Goal: Find specific page/section: Locate a particular part of the current website

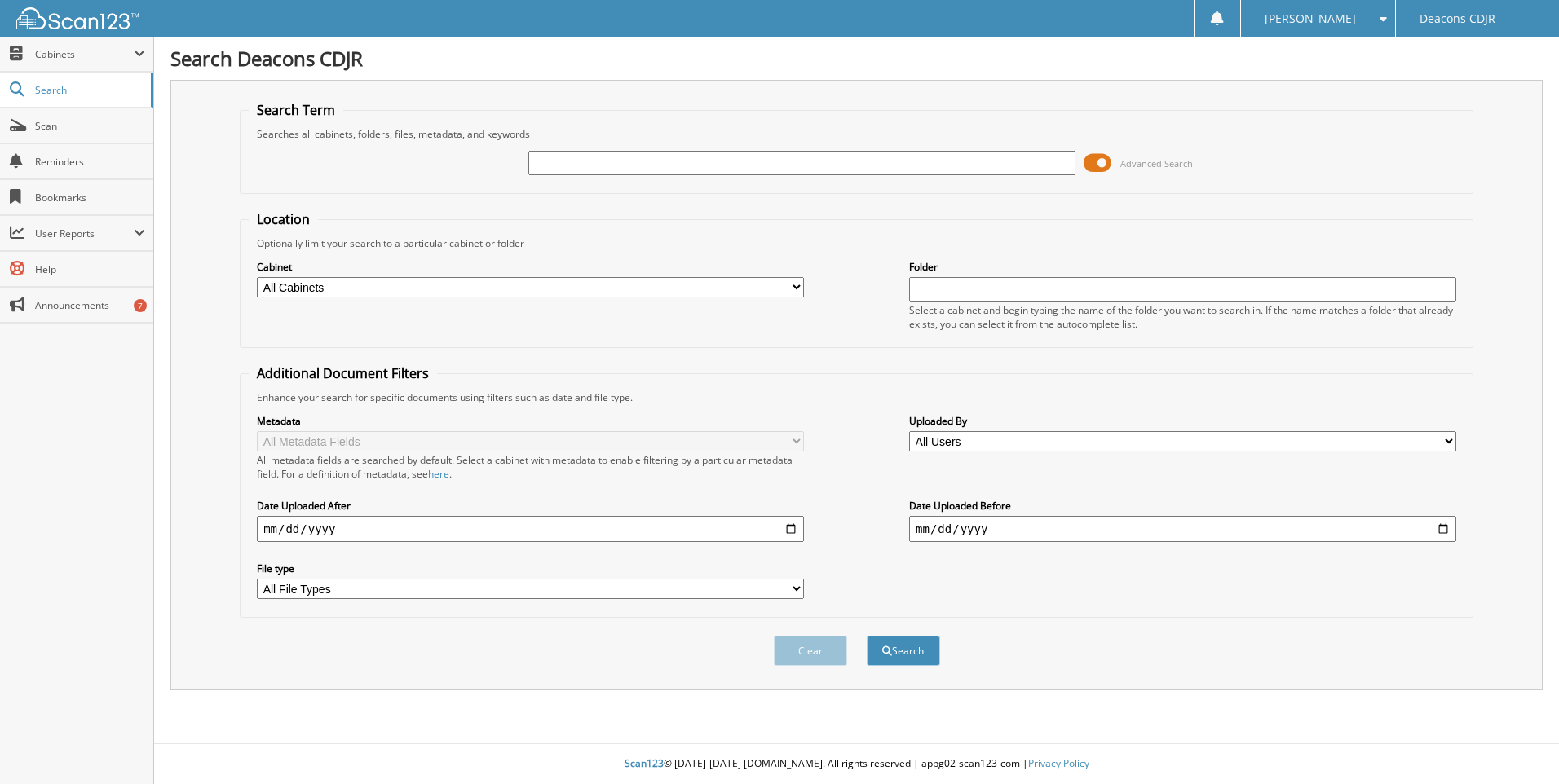
click at [576, 164] on input "text" at bounding box center [802, 163] width 547 height 24
type input "39540"
click at [866, 636] on button "Search" at bounding box center [903, 651] width 73 height 30
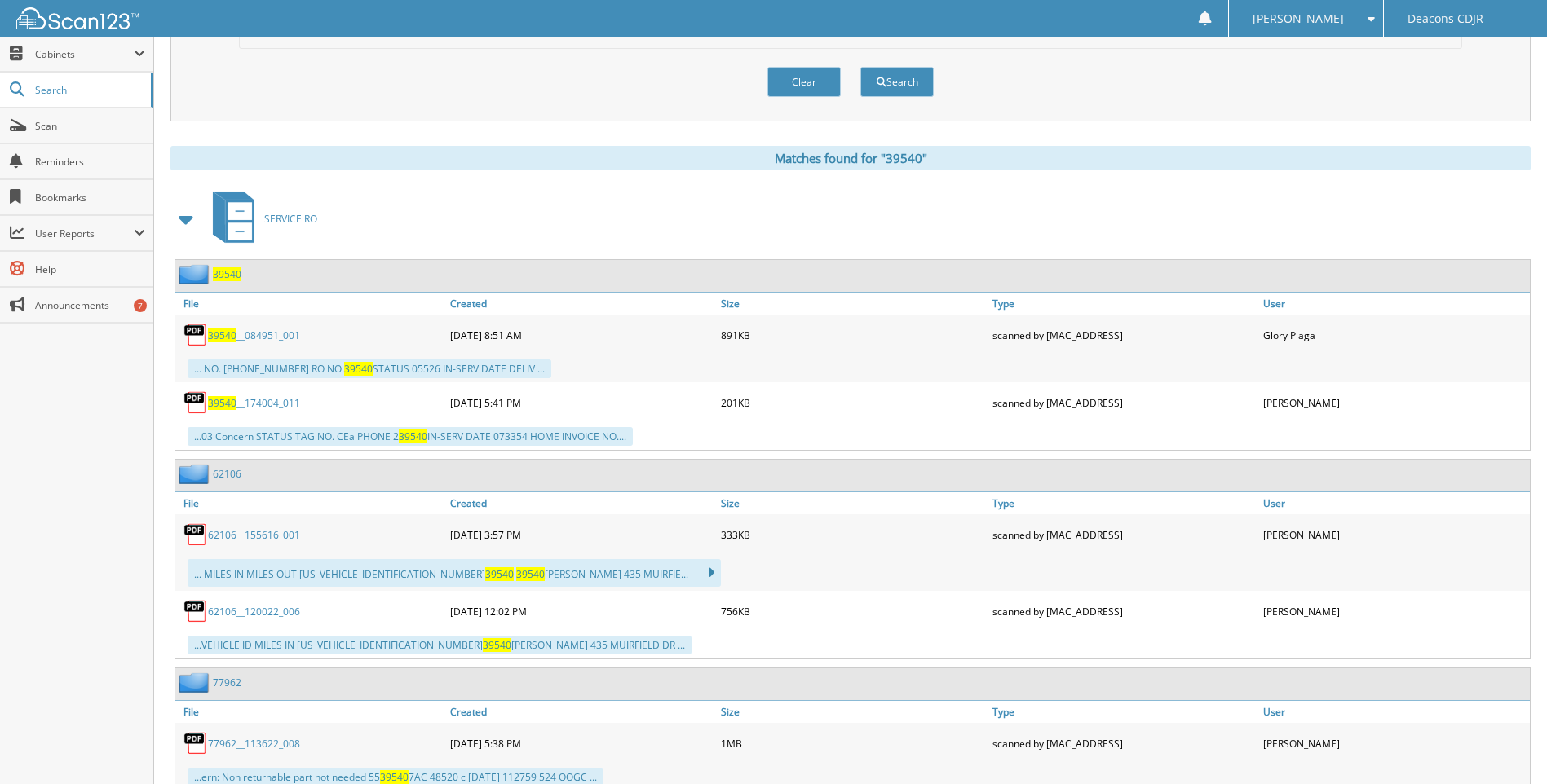
scroll to position [571, 0]
click at [229, 336] on span "39540" at bounding box center [222, 334] width 28 height 14
click at [47, 93] on span "Search" at bounding box center [89, 90] width 108 height 14
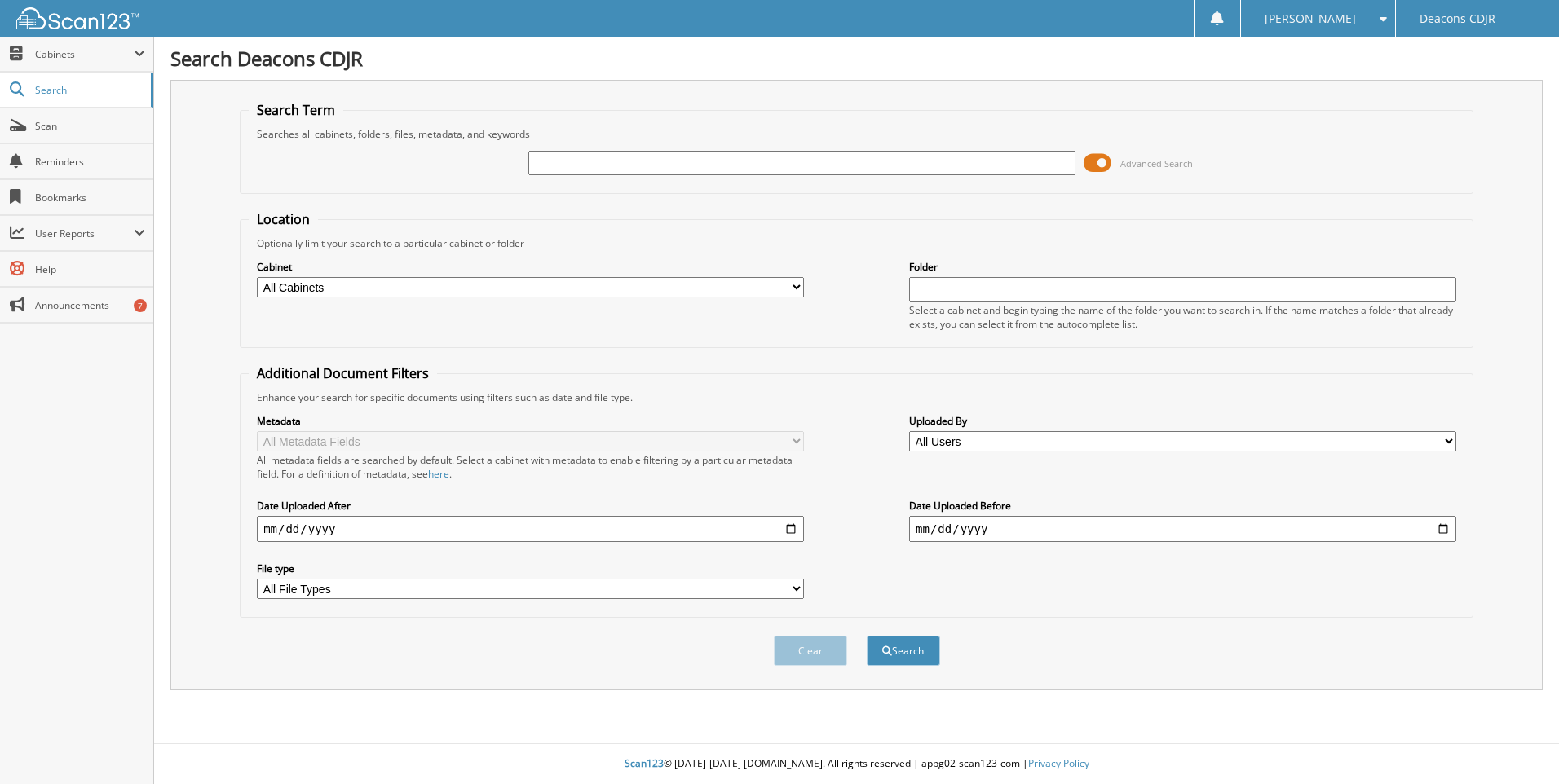
click at [555, 168] on input "text" at bounding box center [802, 163] width 547 height 24
type input "36515"
click at [866, 636] on button "Search" at bounding box center [903, 651] width 73 height 30
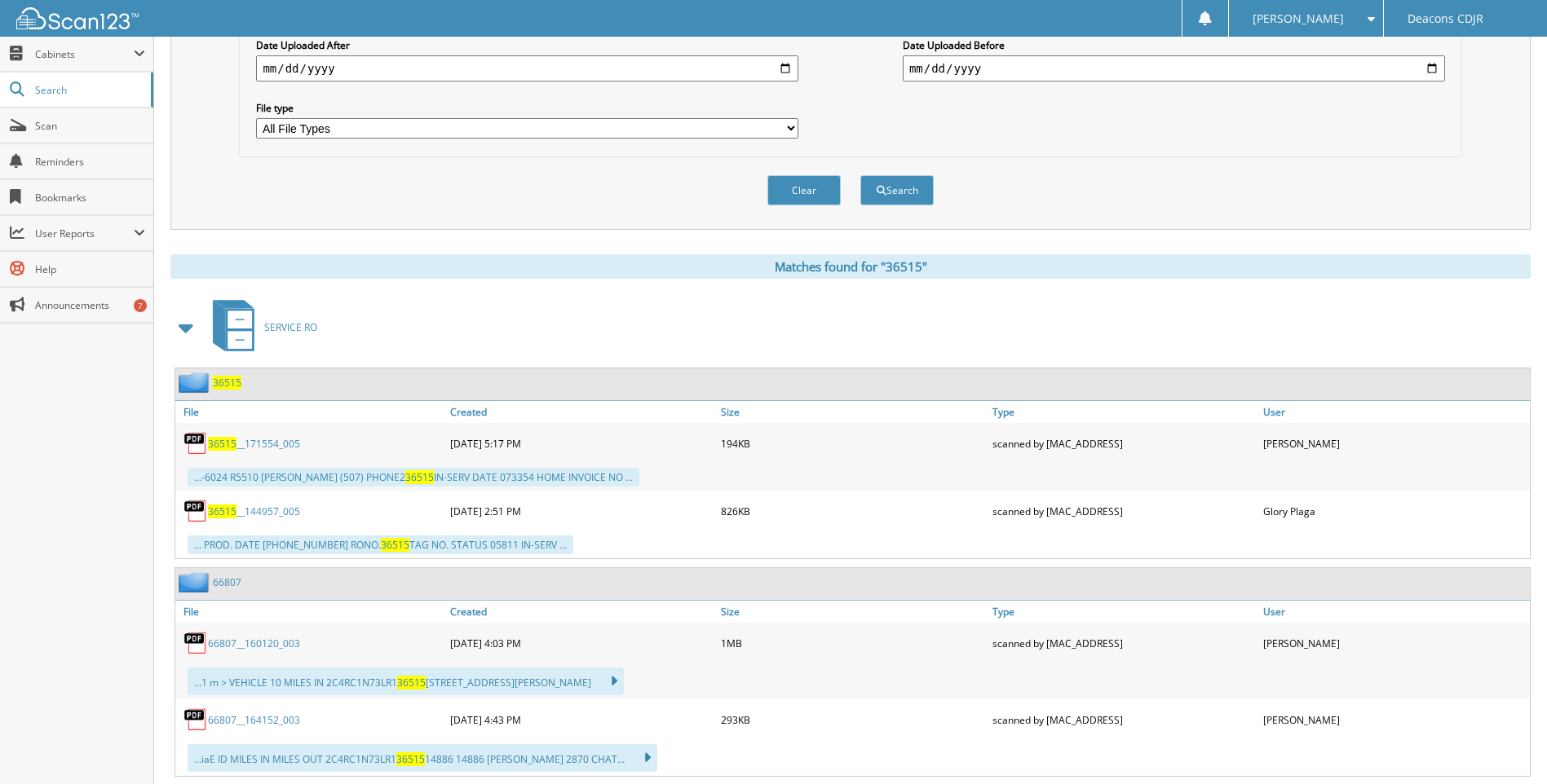
scroll to position [489, 0]
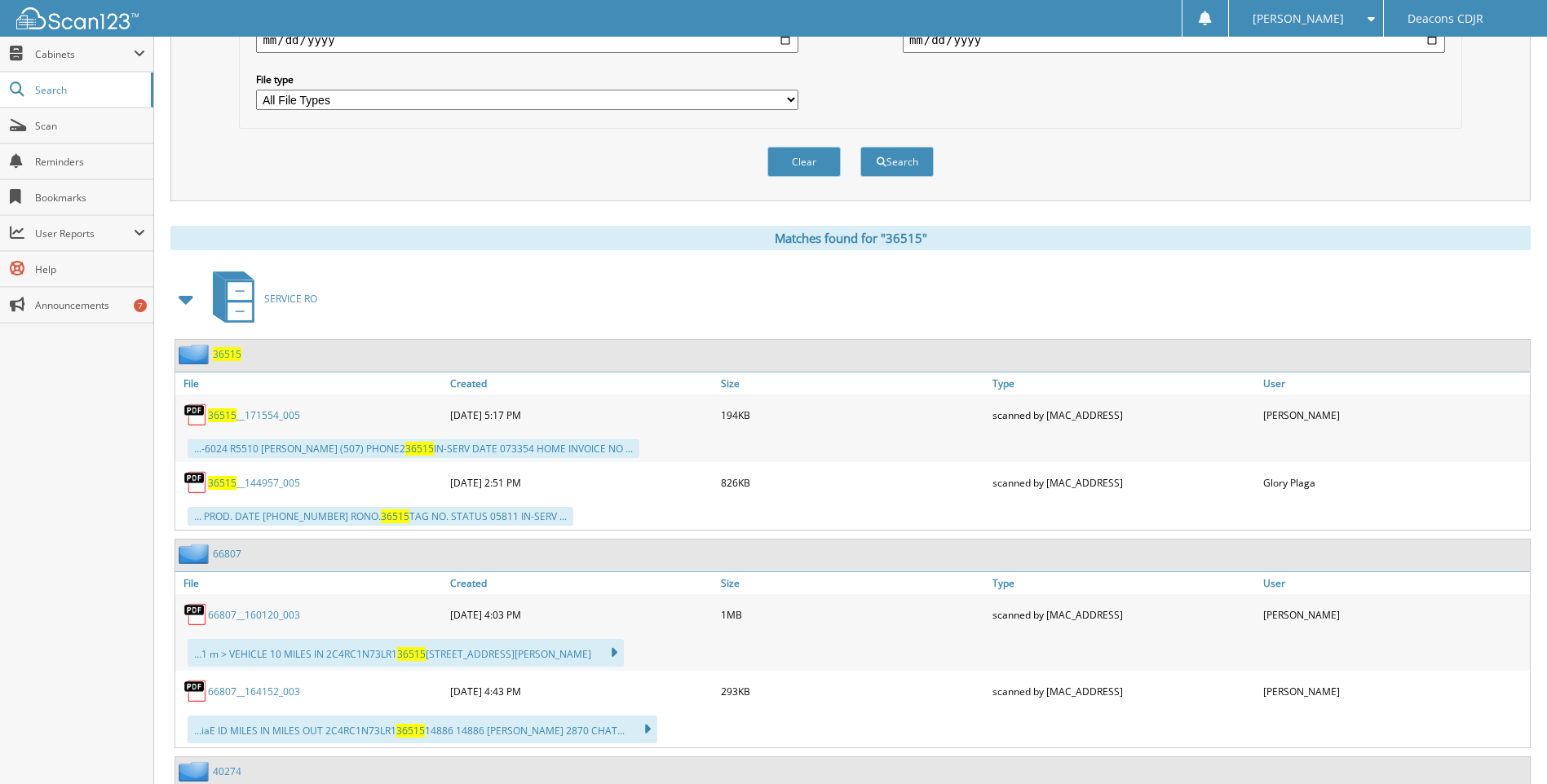
click at [223, 414] on span "36515" at bounding box center [222, 415] width 28 height 14
click at [228, 483] on span "36515" at bounding box center [222, 483] width 28 height 14
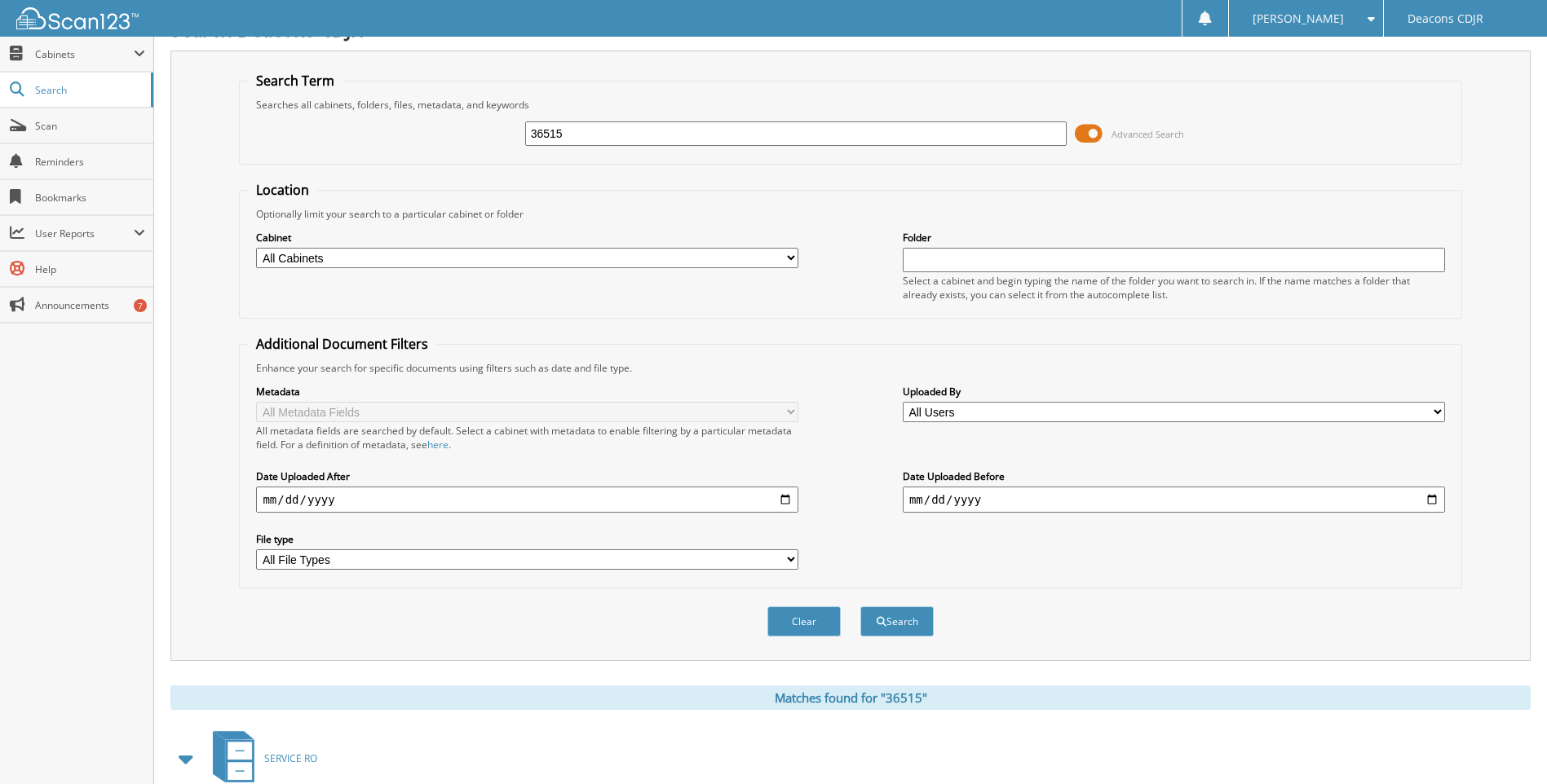
scroll to position [0, 0]
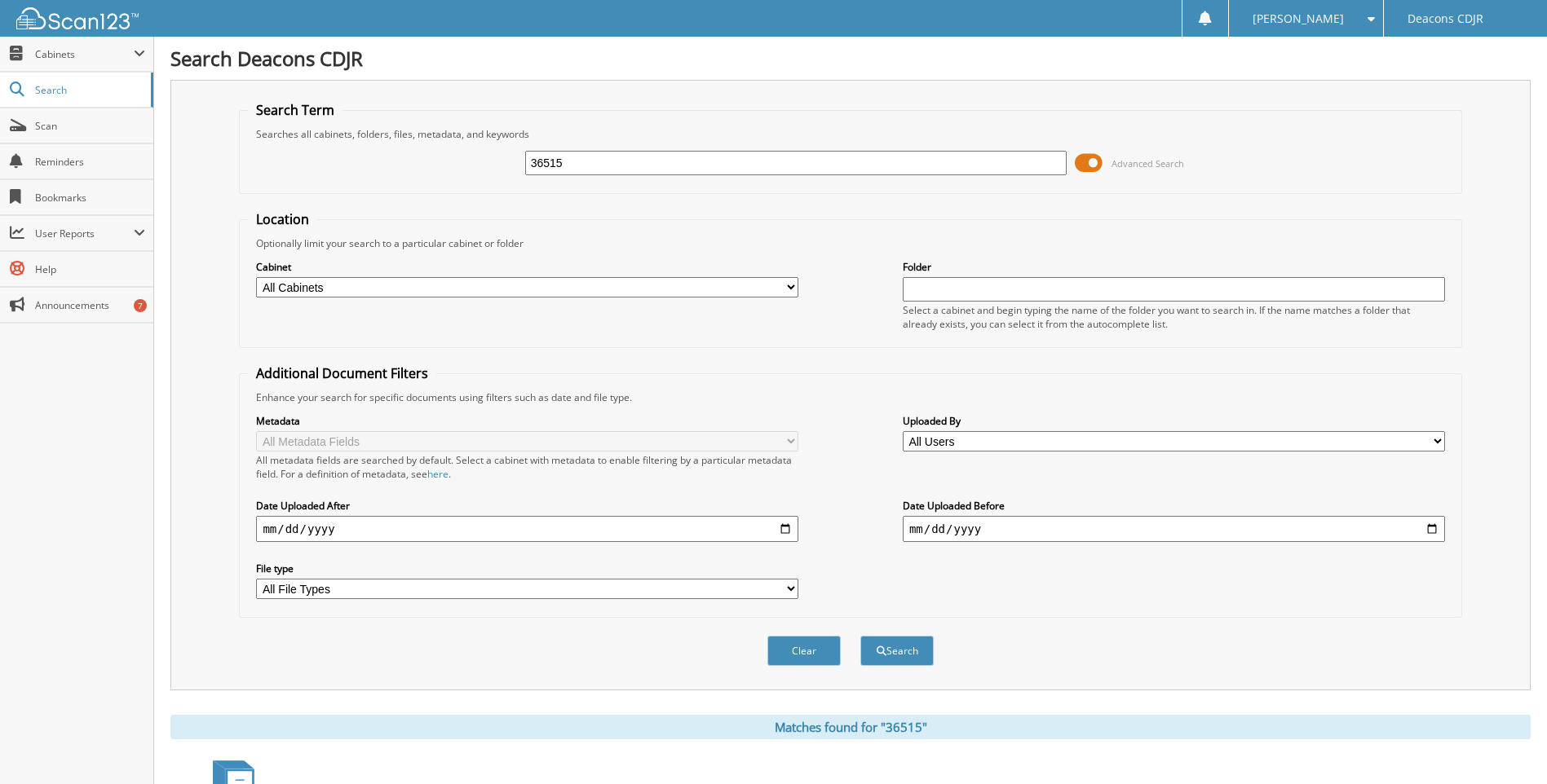
click at [585, 169] on input "36515" at bounding box center [796, 163] width 543 height 24
click at [861, 636] on button "Search" at bounding box center [897, 651] width 73 height 30
click at [699, 167] on input "text" at bounding box center [796, 163] width 543 height 24
type input "34063"
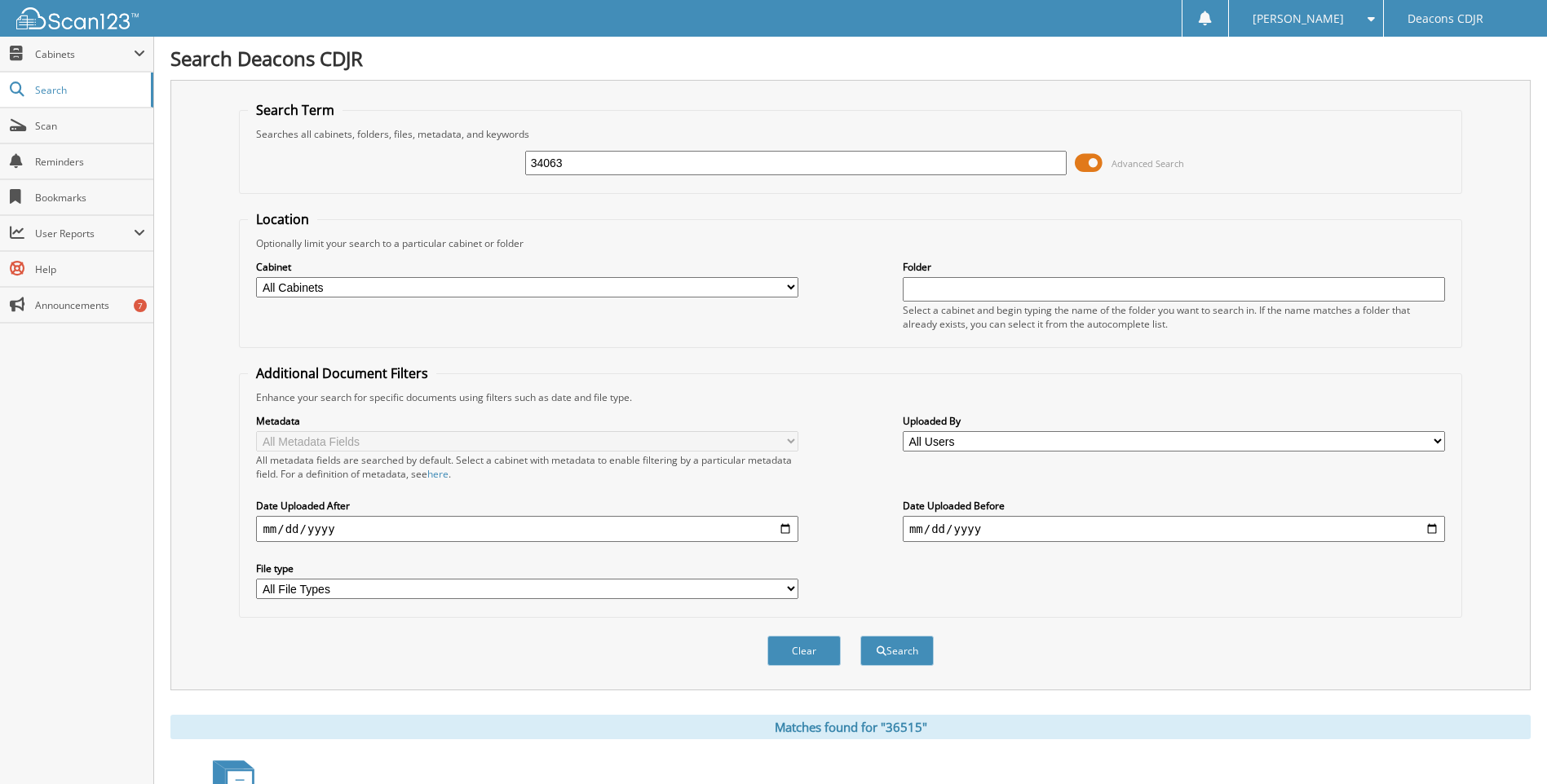
click at [861, 636] on button "Search" at bounding box center [897, 651] width 73 height 30
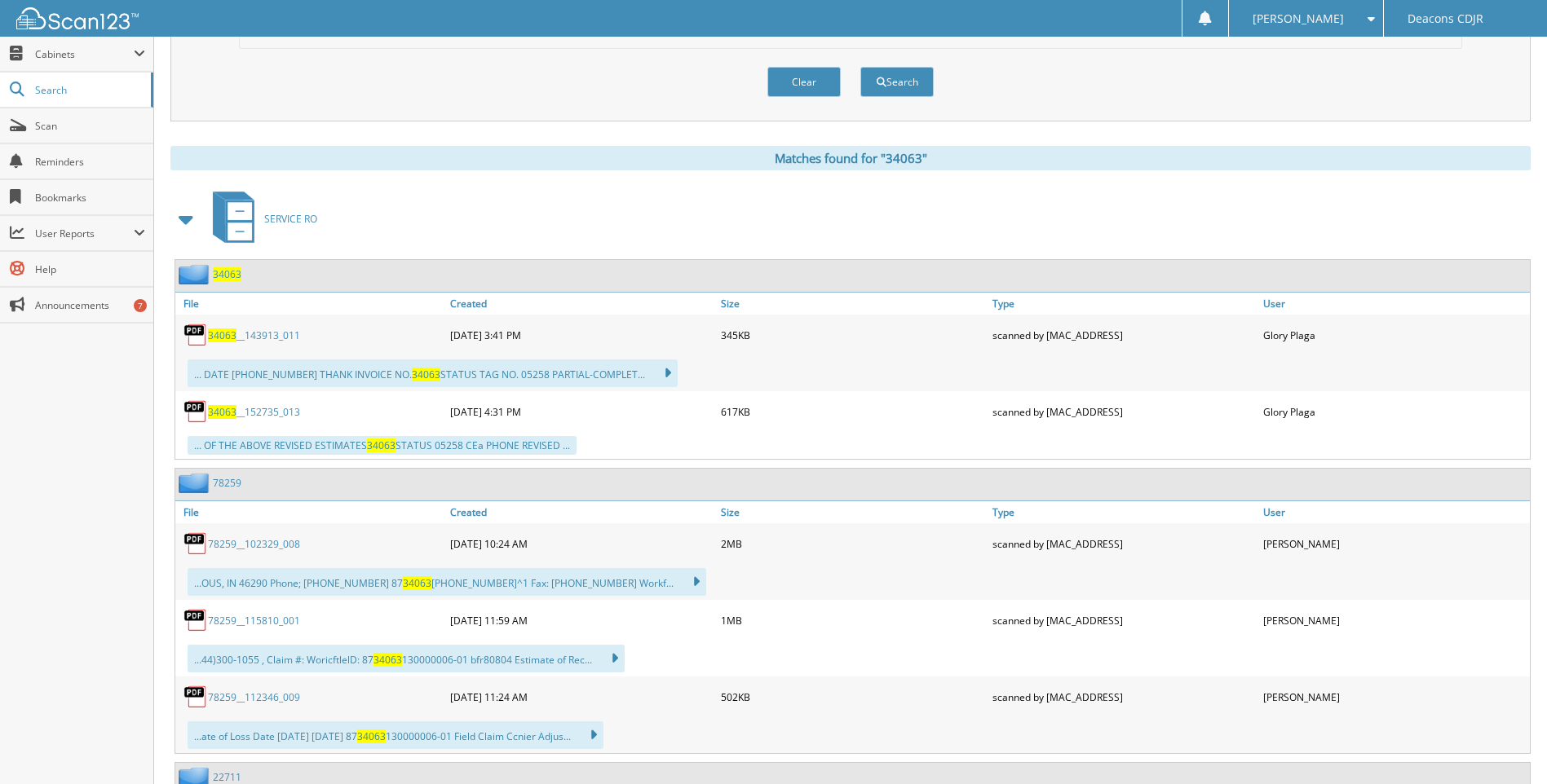
scroll to position [571, 0]
click at [229, 332] on span "34063" at bounding box center [222, 334] width 28 height 14
click at [232, 407] on span "34063" at bounding box center [222, 410] width 28 height 14
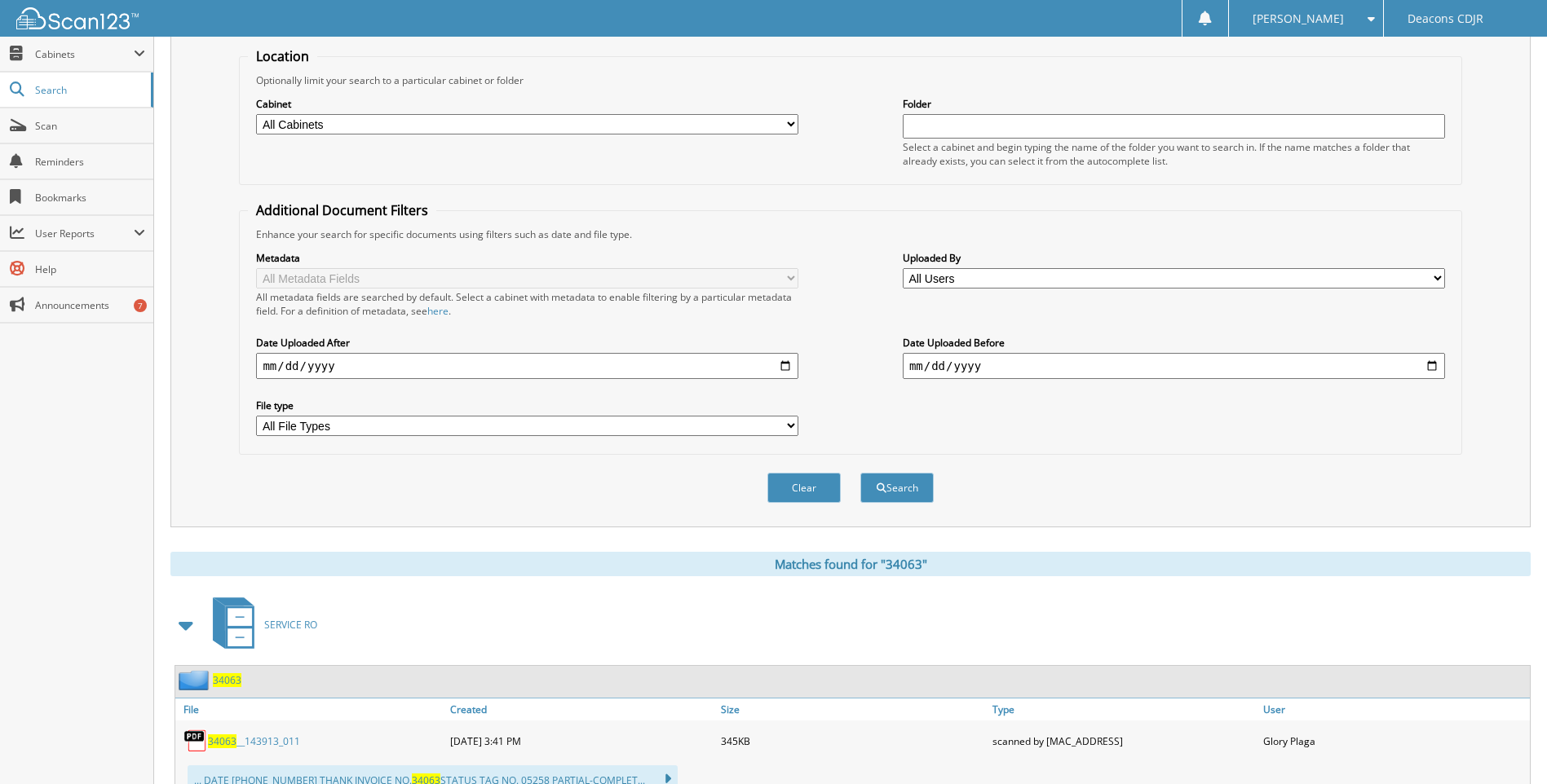
scroll to position [0, 0]
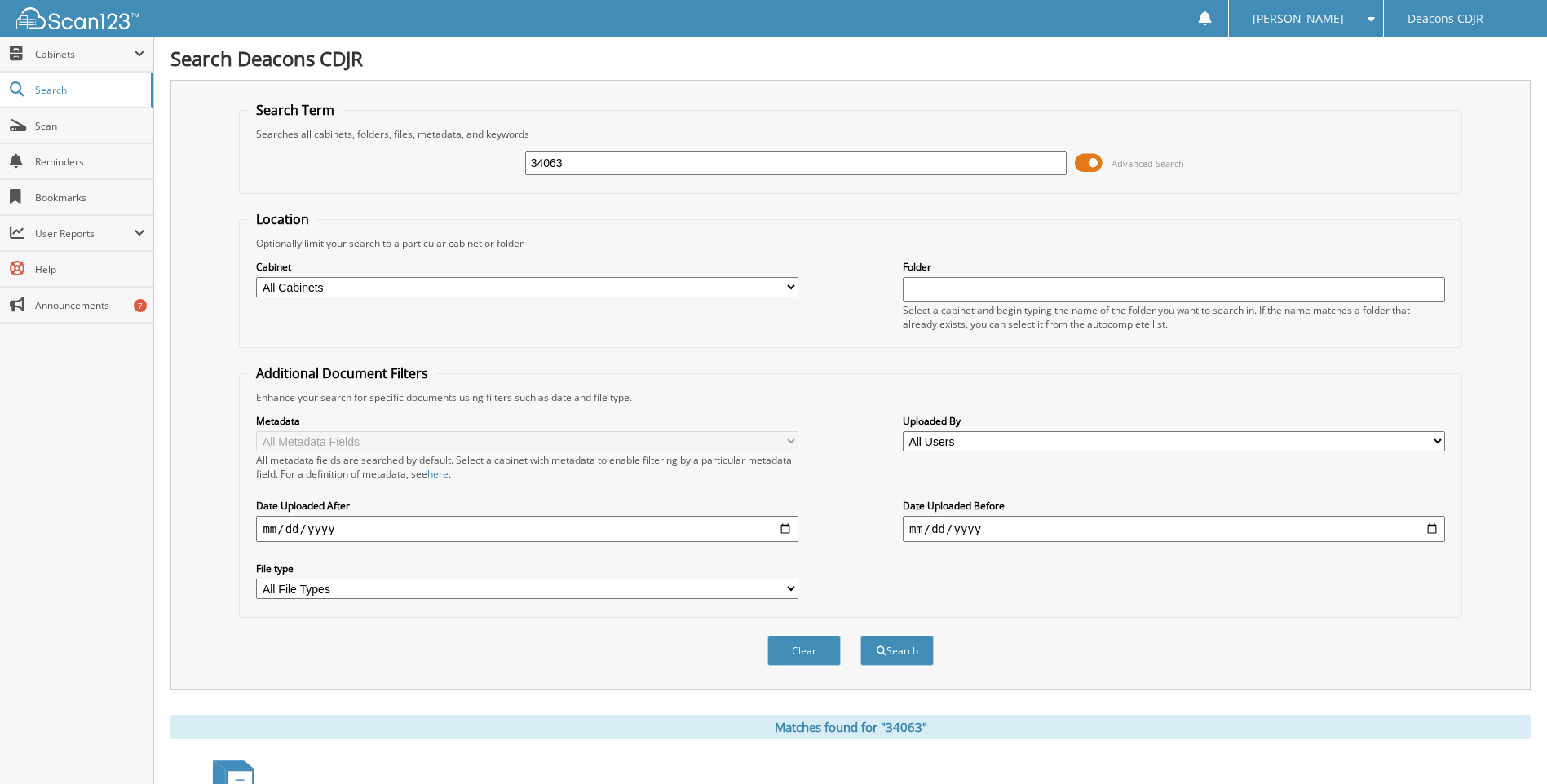
click at [564, 165] on input "34063" at bounding box center [796, 163] width 543 height 24
type input "39896"
click at [861, 636] on button "Search" at bounding box center [897, 651] width 73 height 30
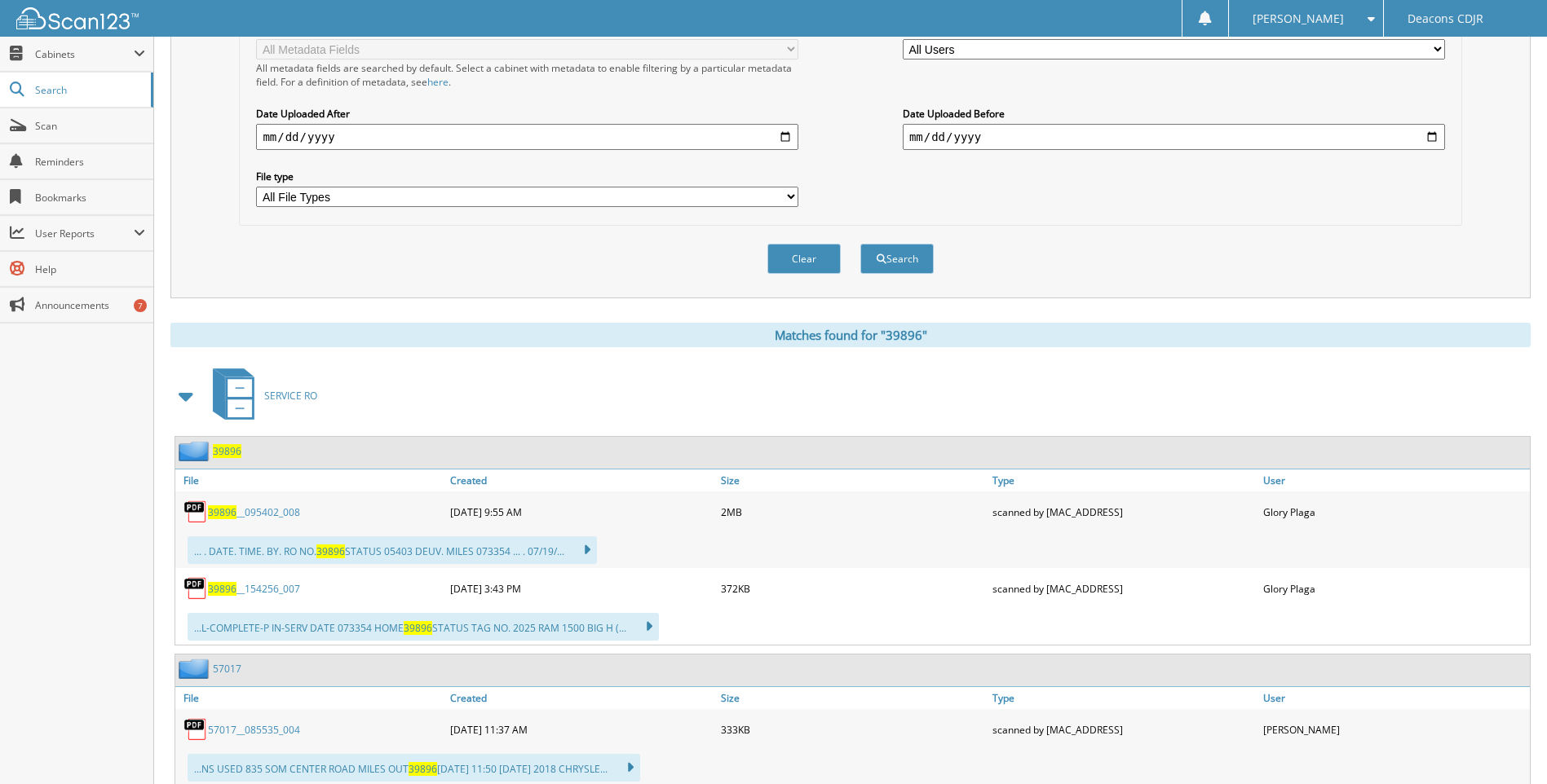
scroll to position [489, 0]
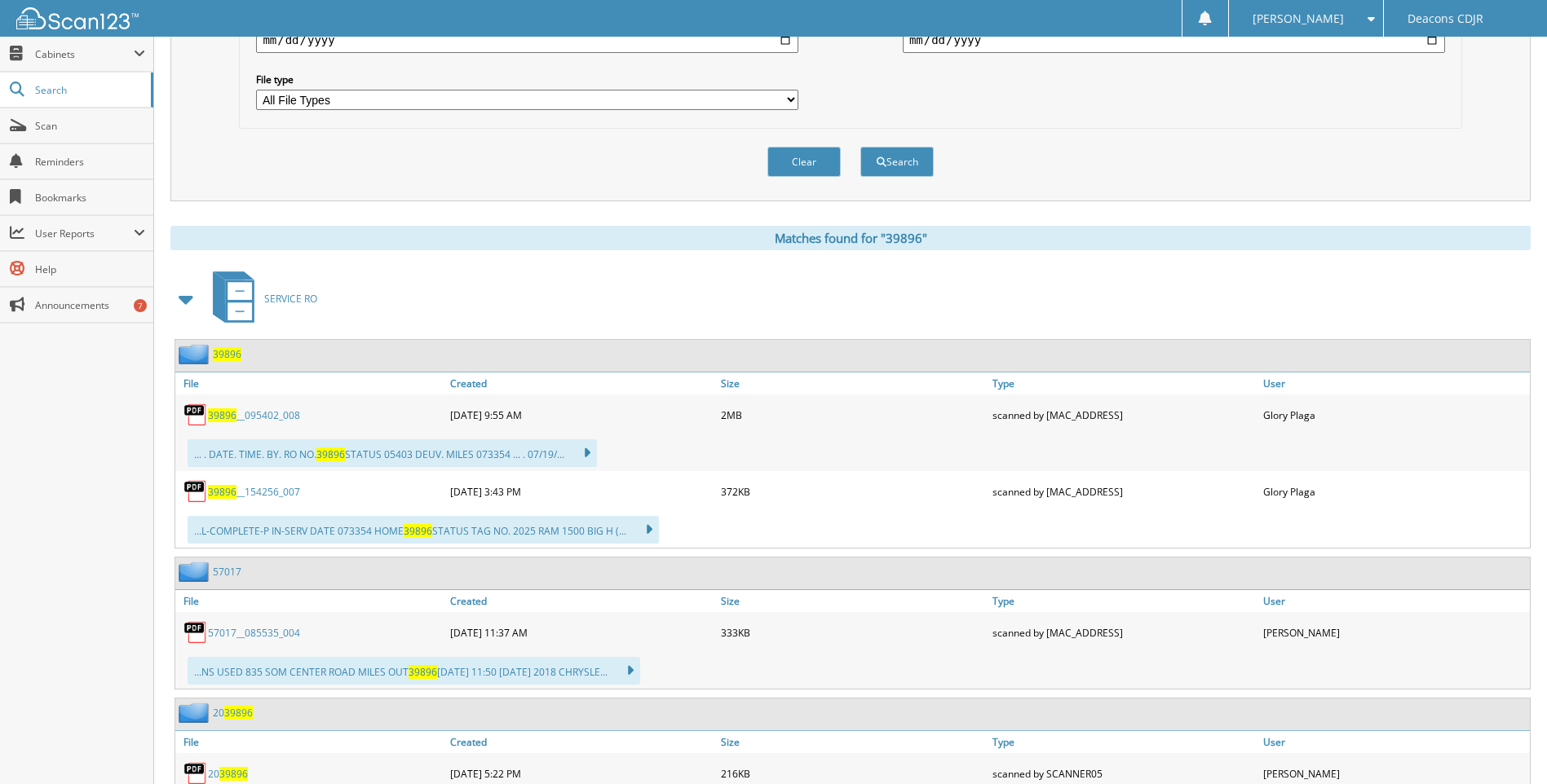
click at [225, 413] on span "39896" at bounding box center [222, 415] width 28 height 14
